Goal: Task Accomplishment & Management: Manage account settings

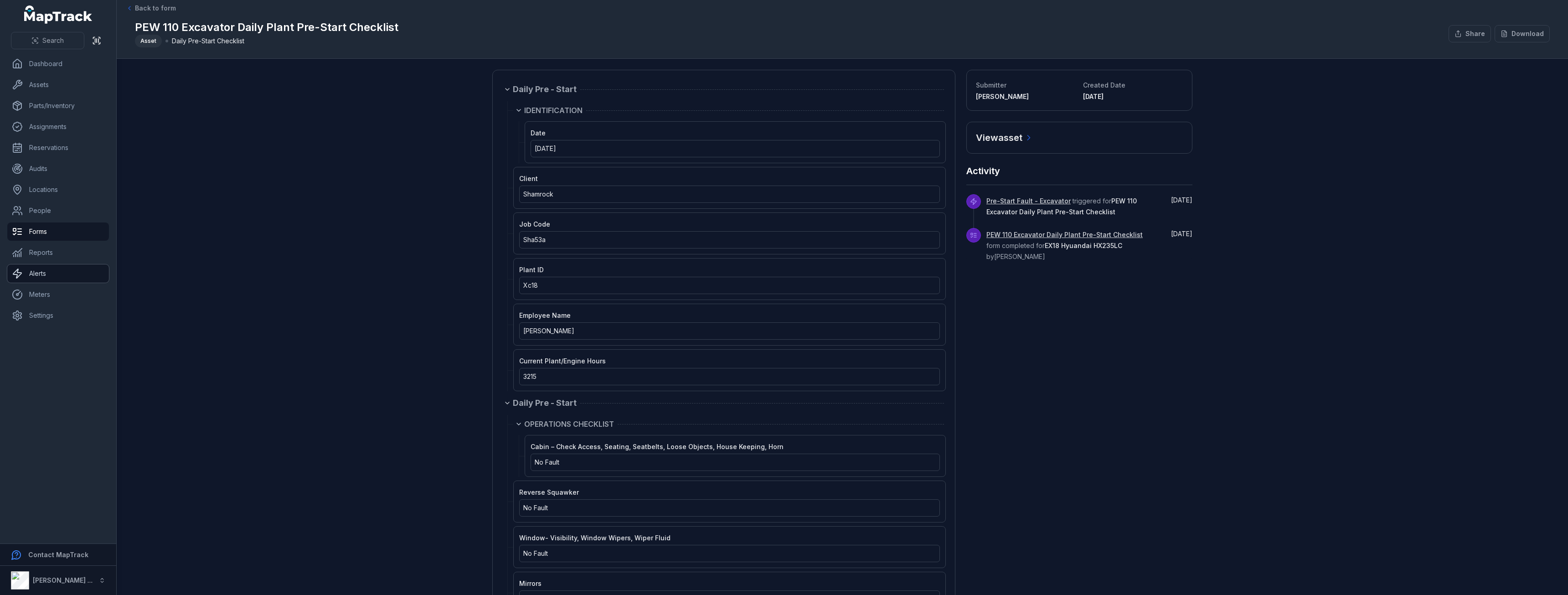
click at [43, 266] on link "Alerts" at bounding box center [58, 273] width 102 height 18
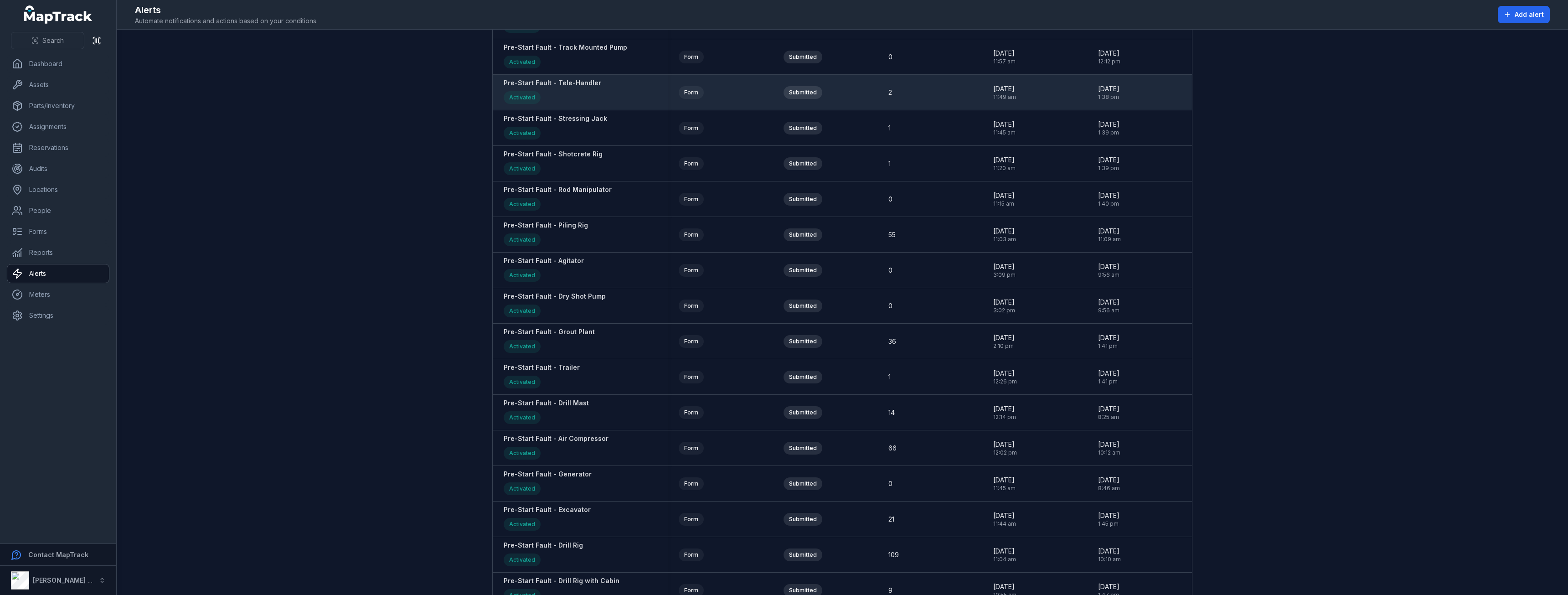
scroll to position [912, 0]
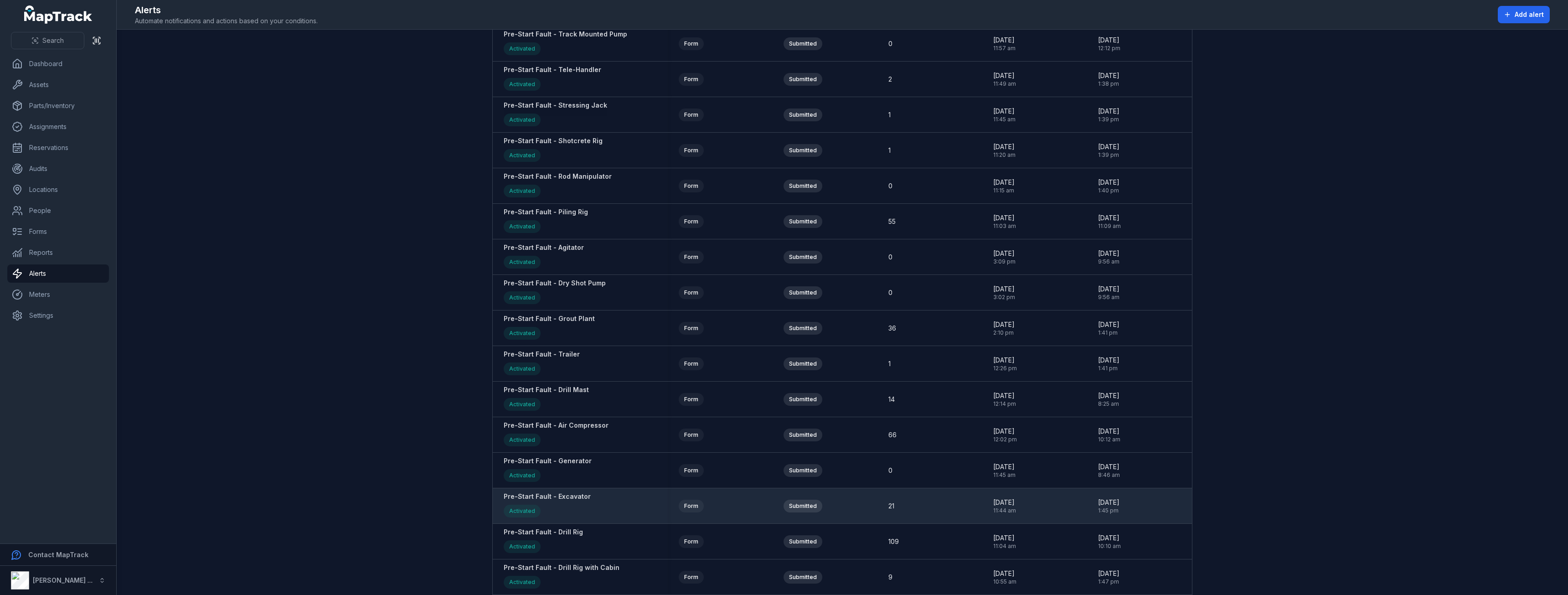
click at [571, 495] on strong "Pre-Start Fault - Excavator" at bounding box center [547, 496] width 87 height 9
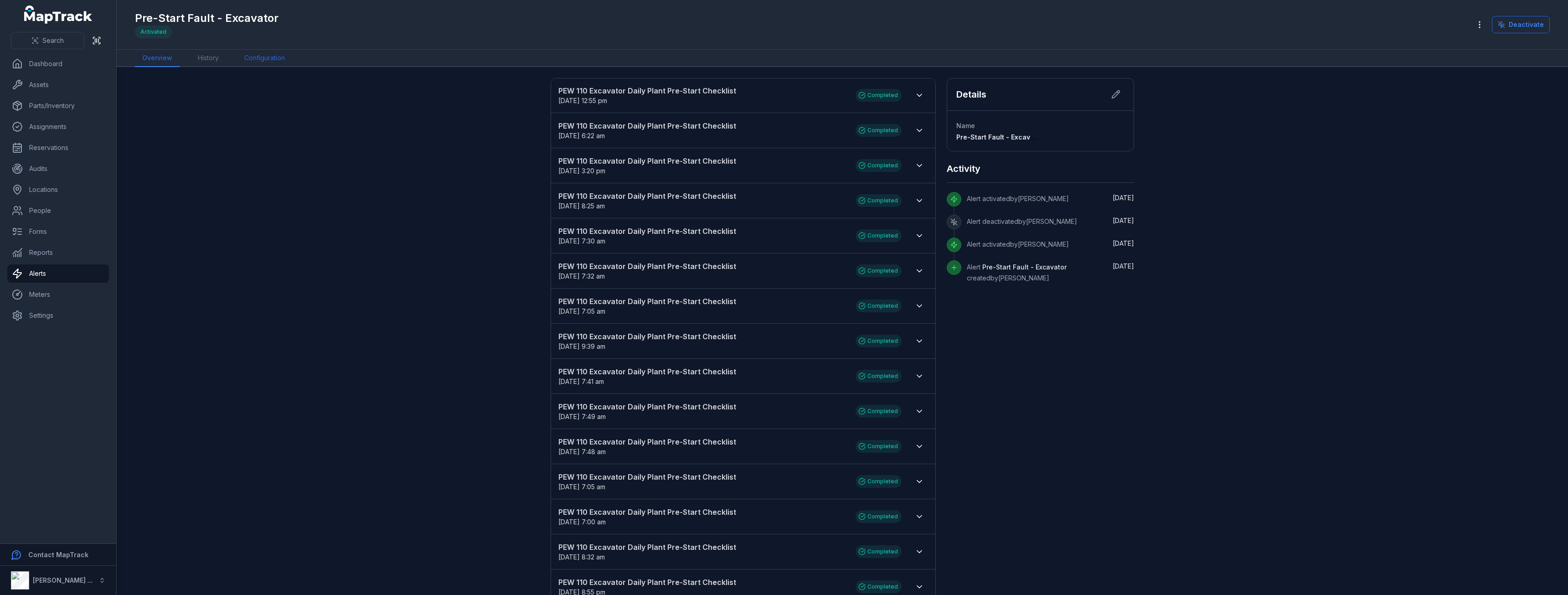
click at [282, 58] on link "Configuration" at bounding box center [264, 58] width 55 height 17
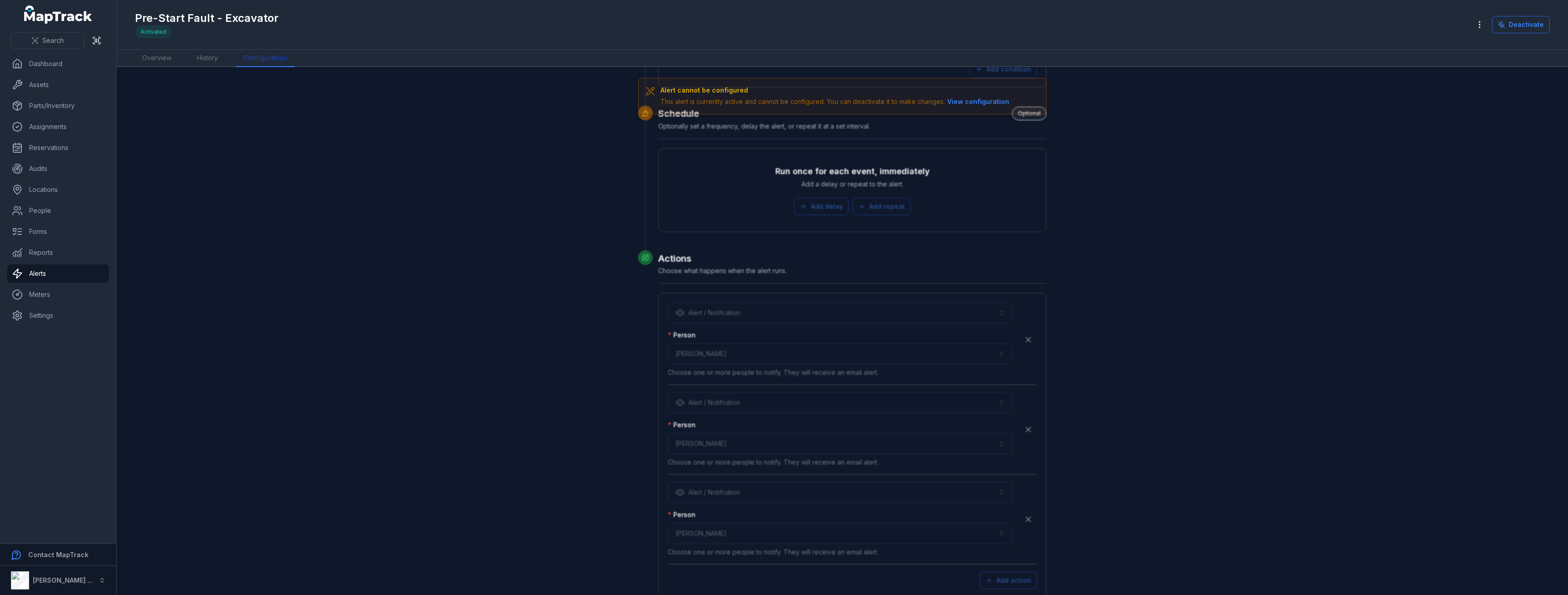
scroll to position [2503, 0]
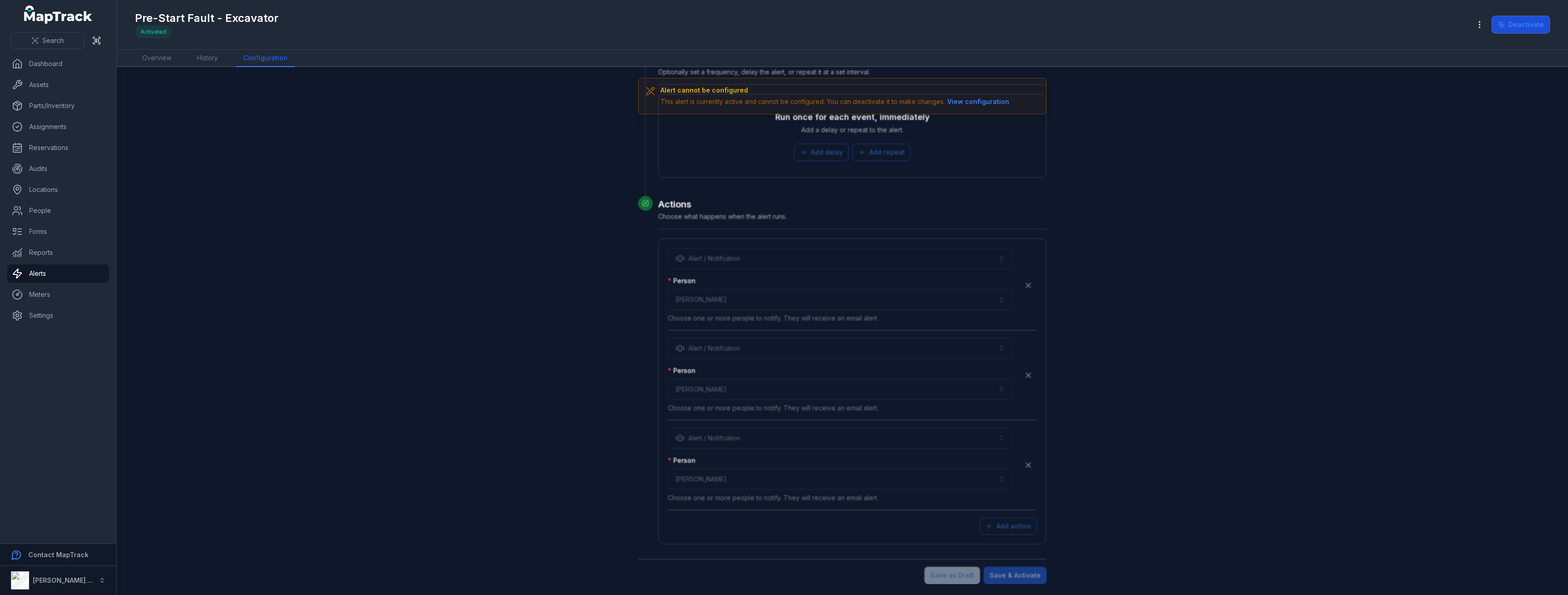
click at [1505, 21] on icon at bounding box center [1502, 24] width 7 height 7
